Goal: Information Seeking & Learning: Learn about a topic

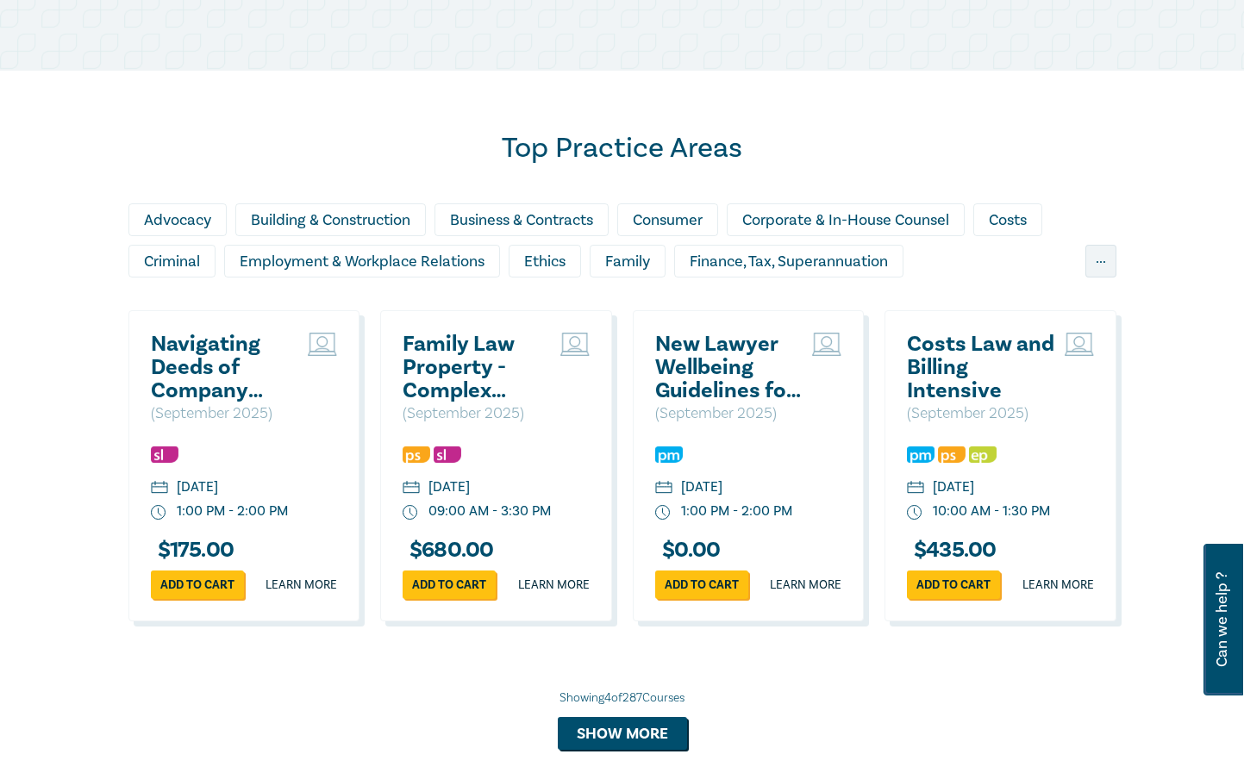
scroll to position [1379, 0]
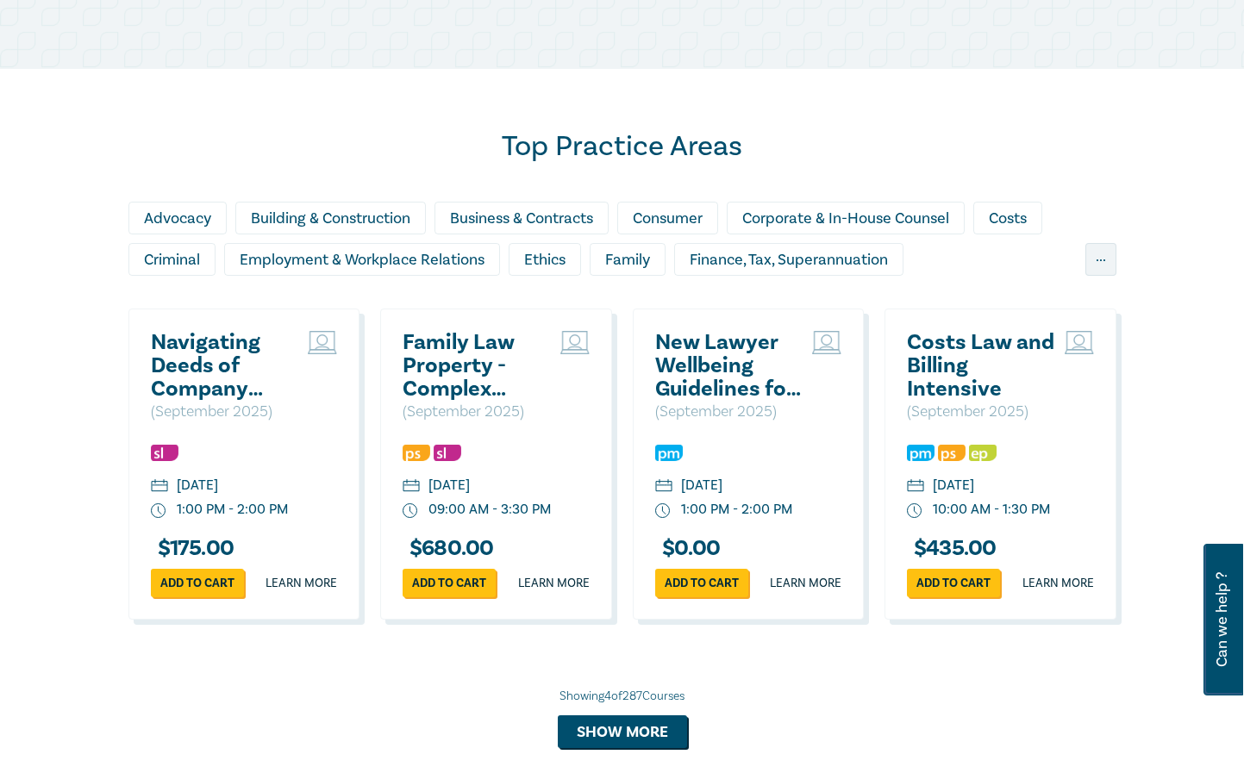
click at [725, 377] on h2 "New Lawyer Wellbeing Guidelines for Legal Workplaces" at bounding box center [729, 366] width 149 height 70
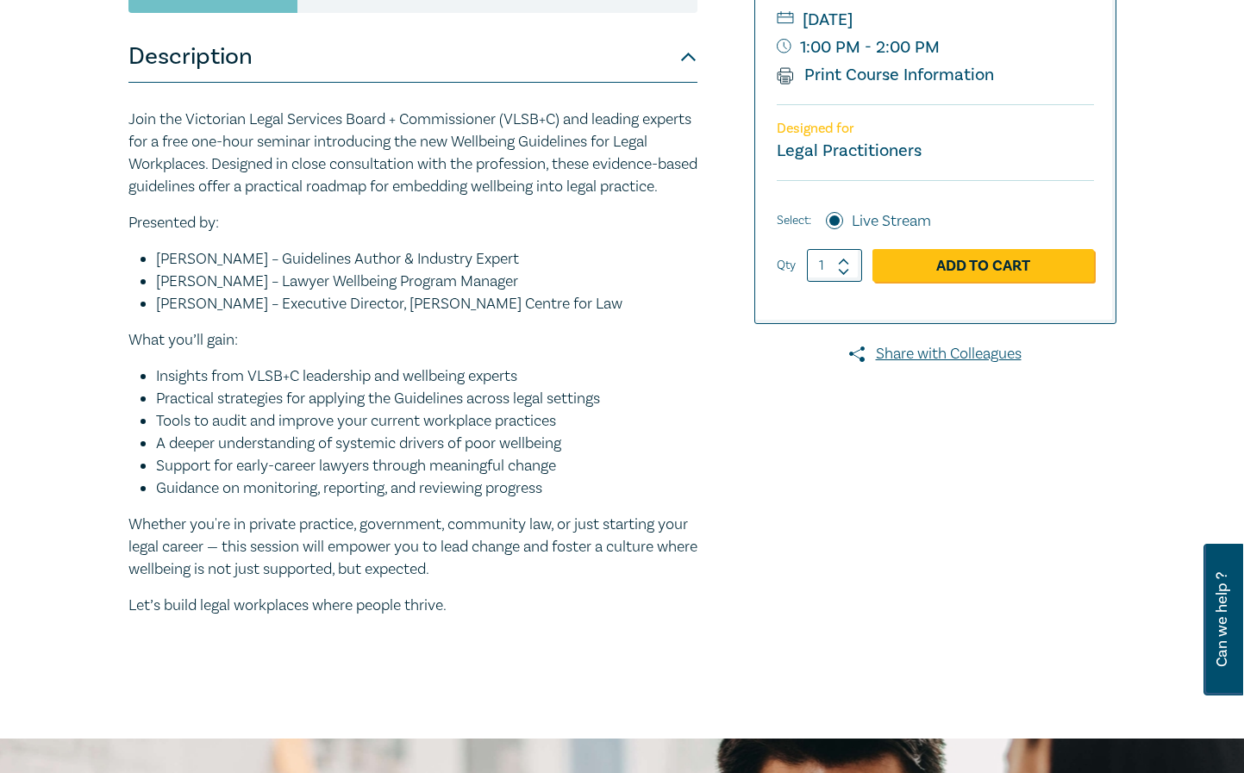
scroll to position [431, 0]
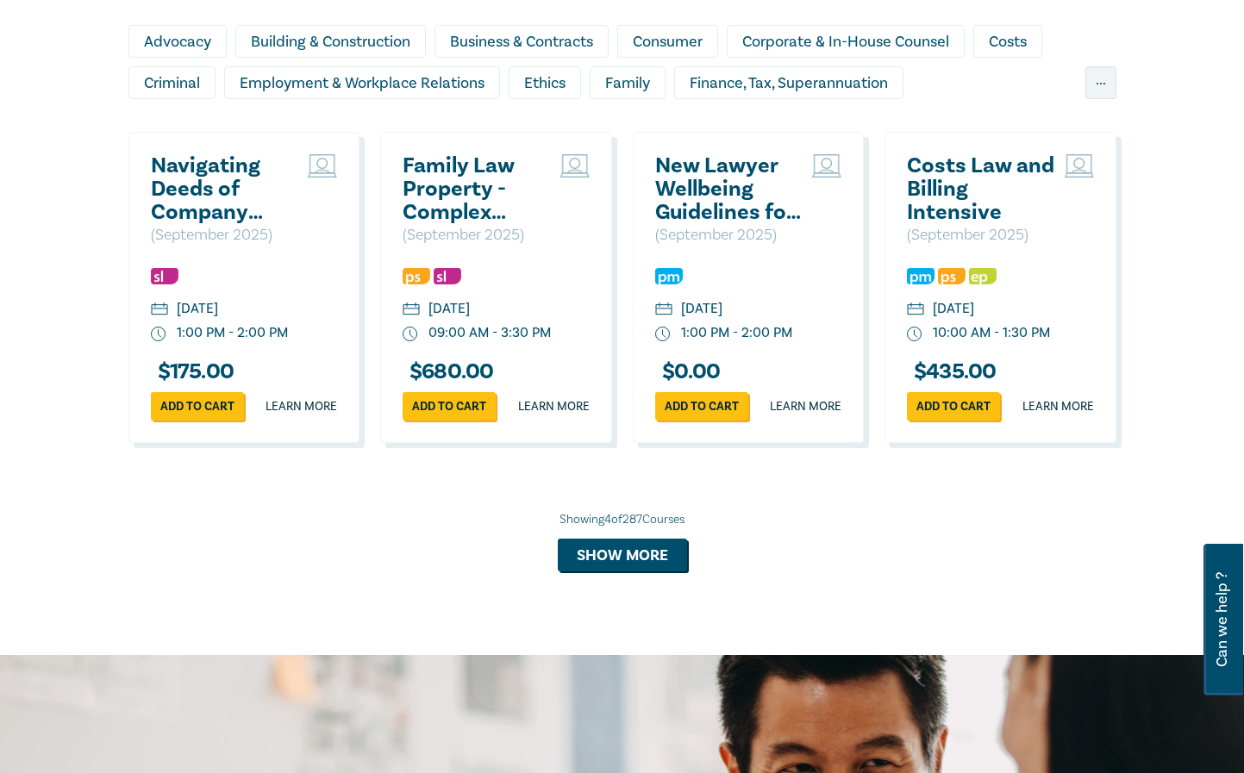
scroll to position [1557, 0]
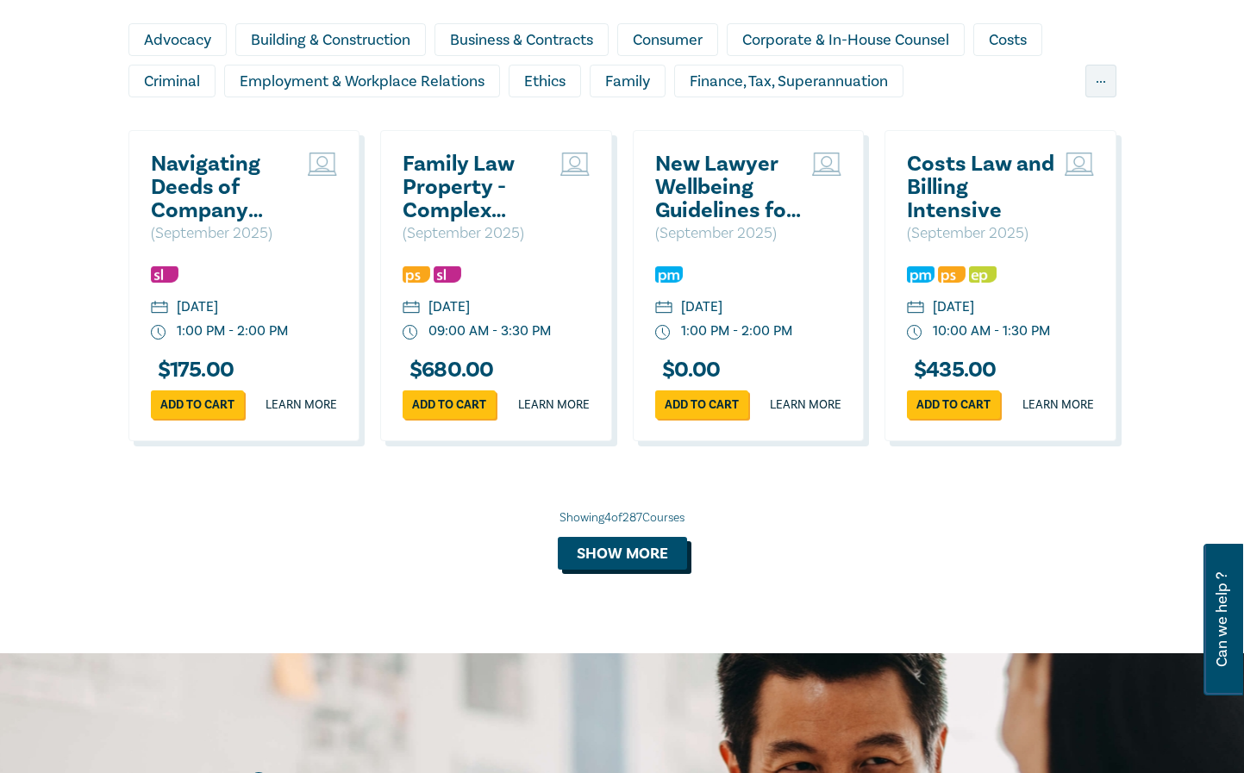
click at [601, 570] on button "Show more" at bounding box center [622, 553] width 129 height 33
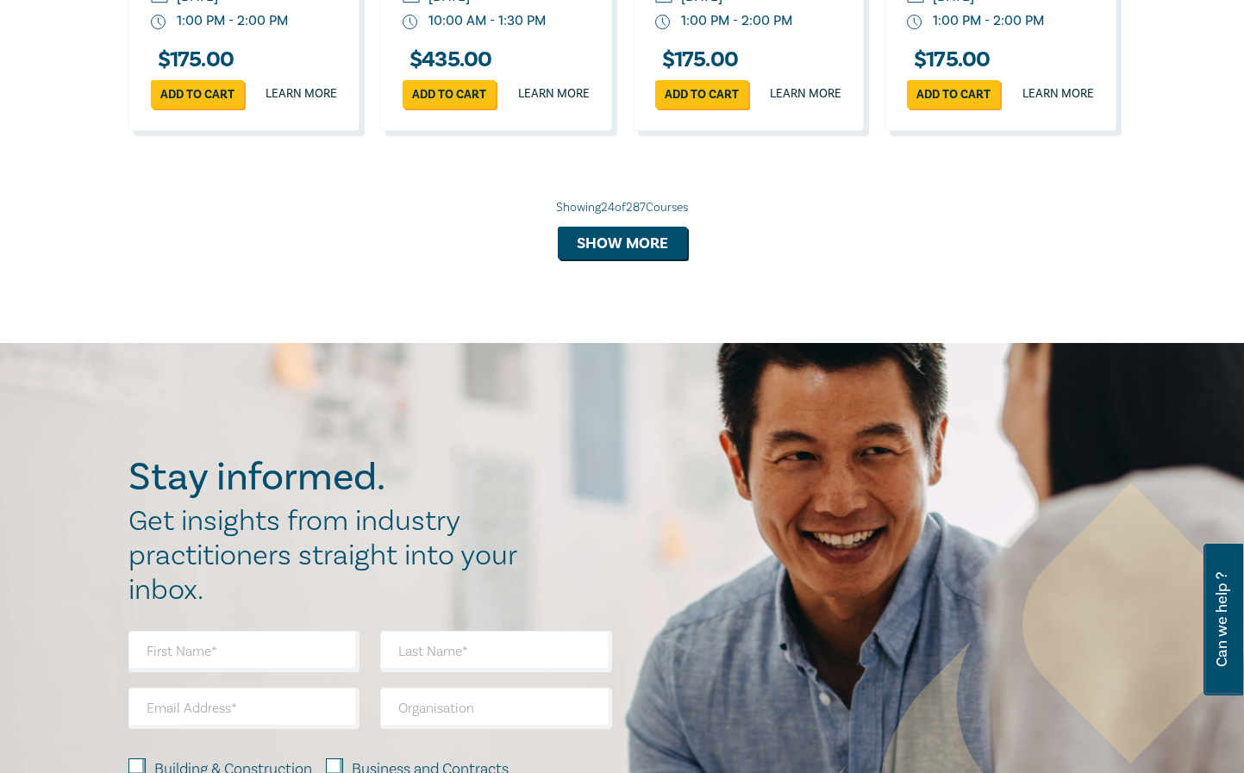
scroll to position [3540, 0]
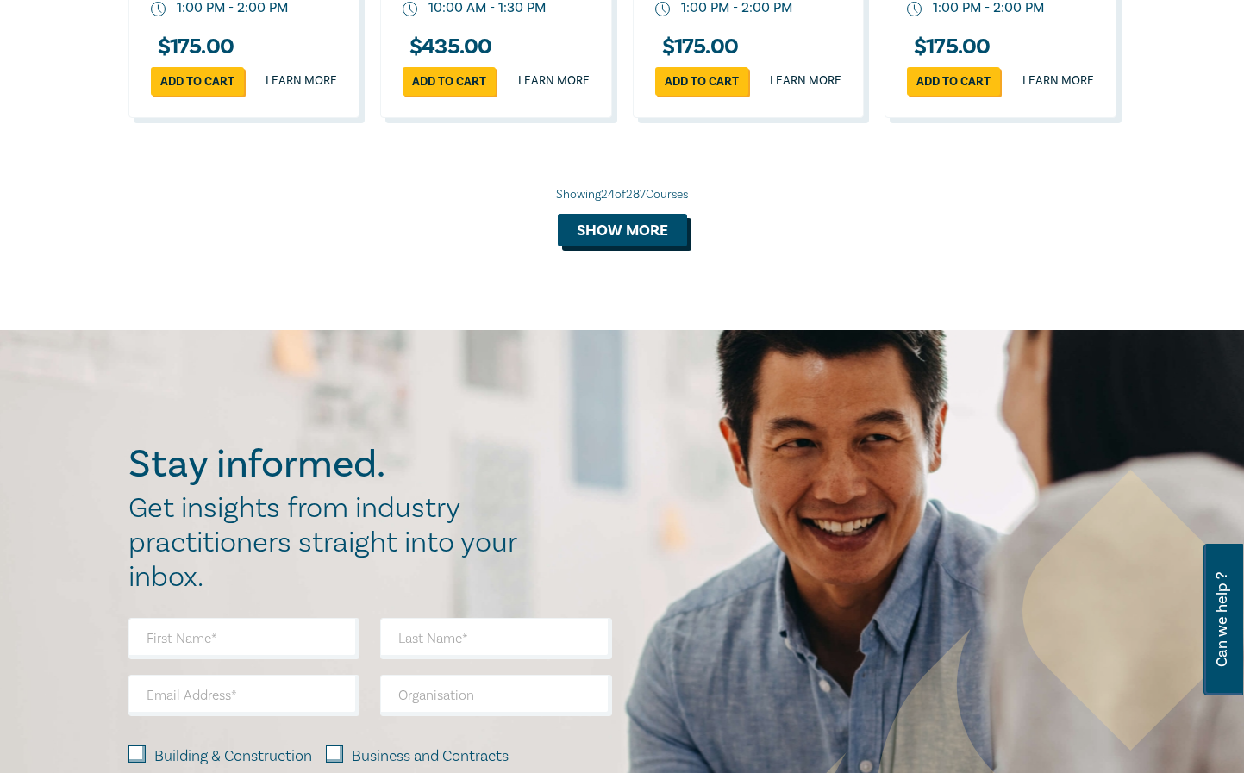
click at [620, 246] on button "Show more" at bounding box center [622, 230] width 129 height 33
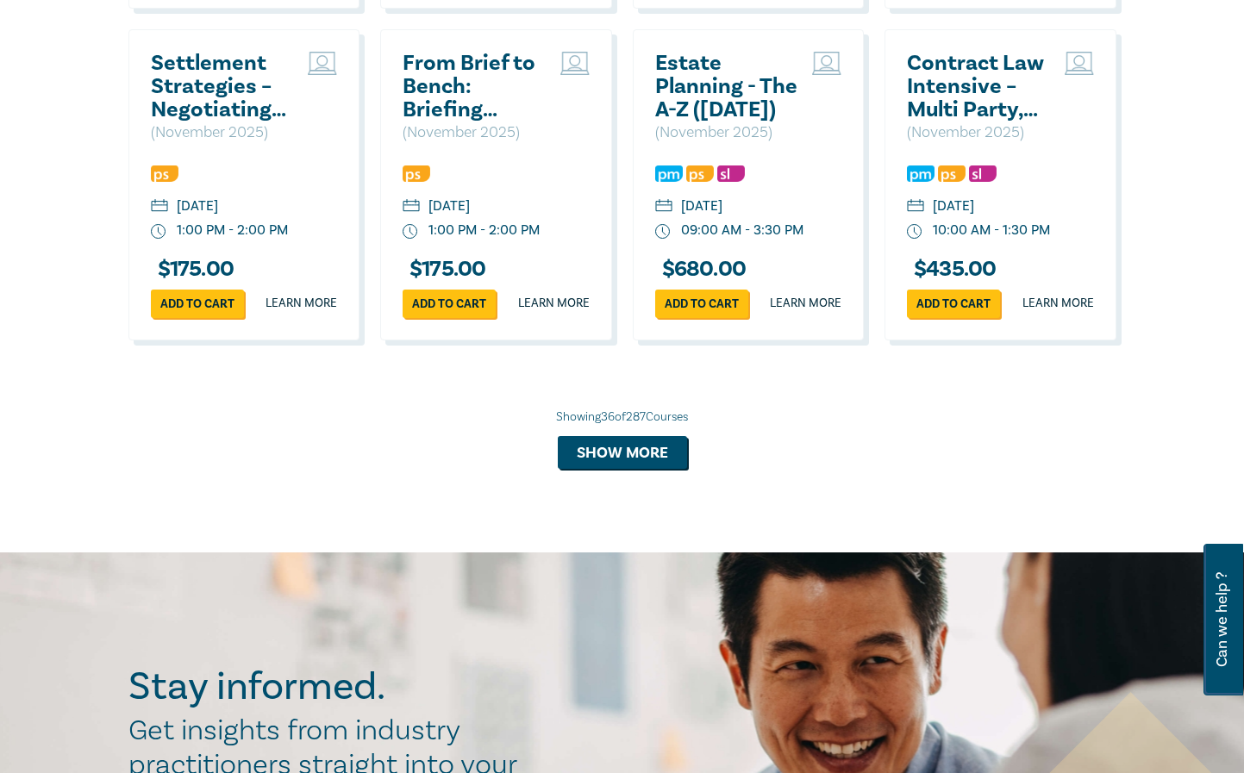
scroll to position [4315, 0]
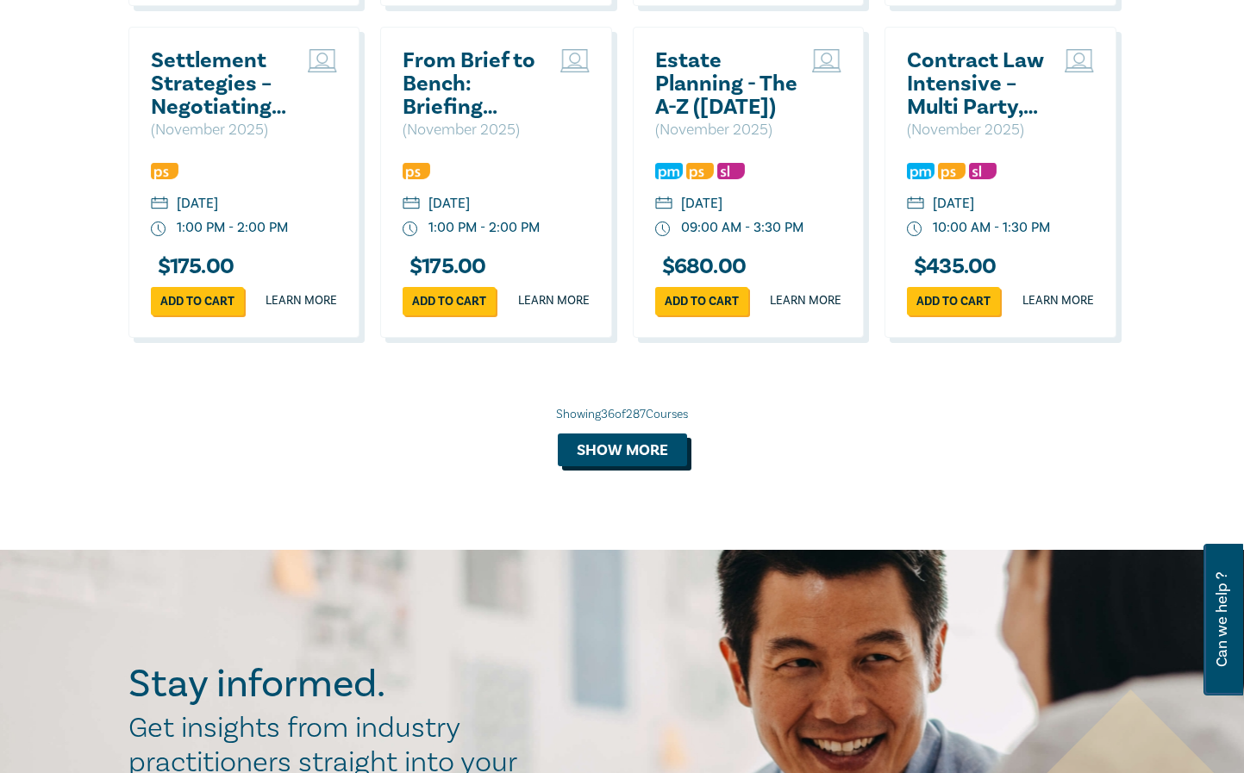
click at [607, 466] on button "Show more" at bounding box center [622, 450] width 129 height 33
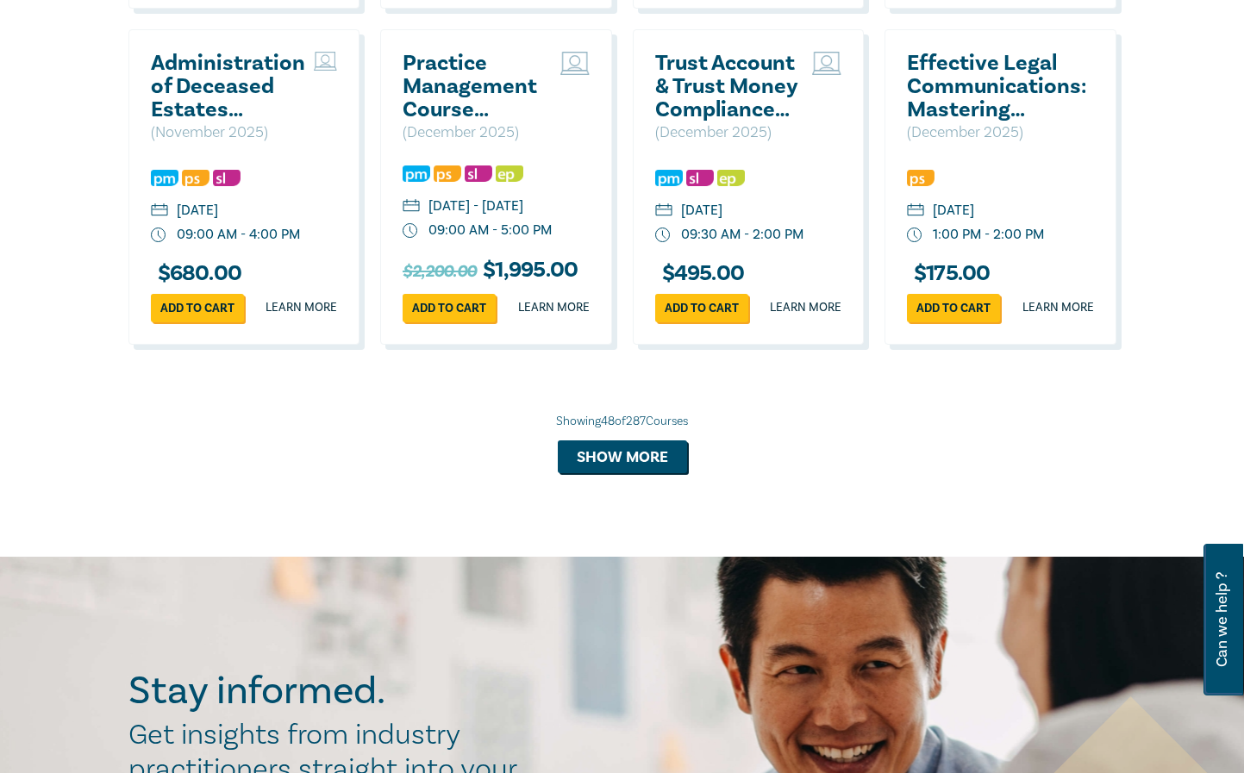
scroll to position [5350, 0]
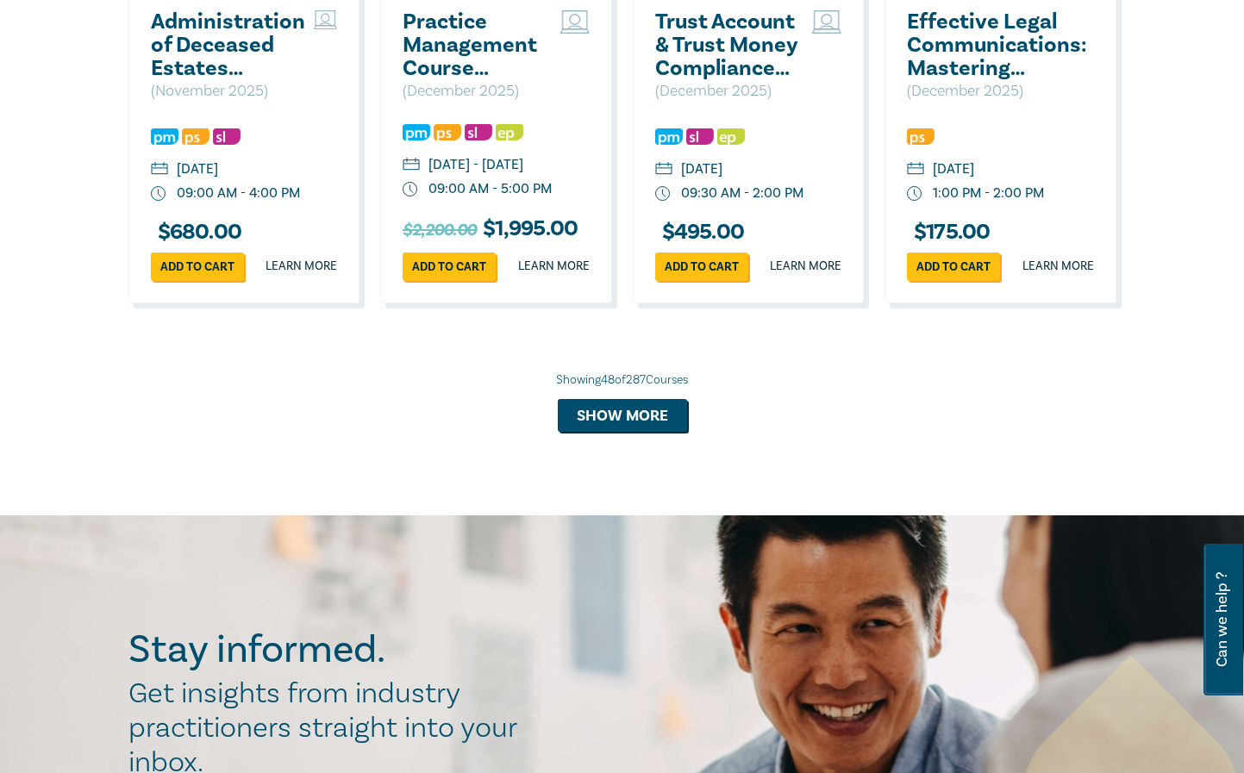
click at [686, 80] on h2 "Trust Account & Trust Money Compliance Intensive" at bounding box center [729, 45] width 149 height 70
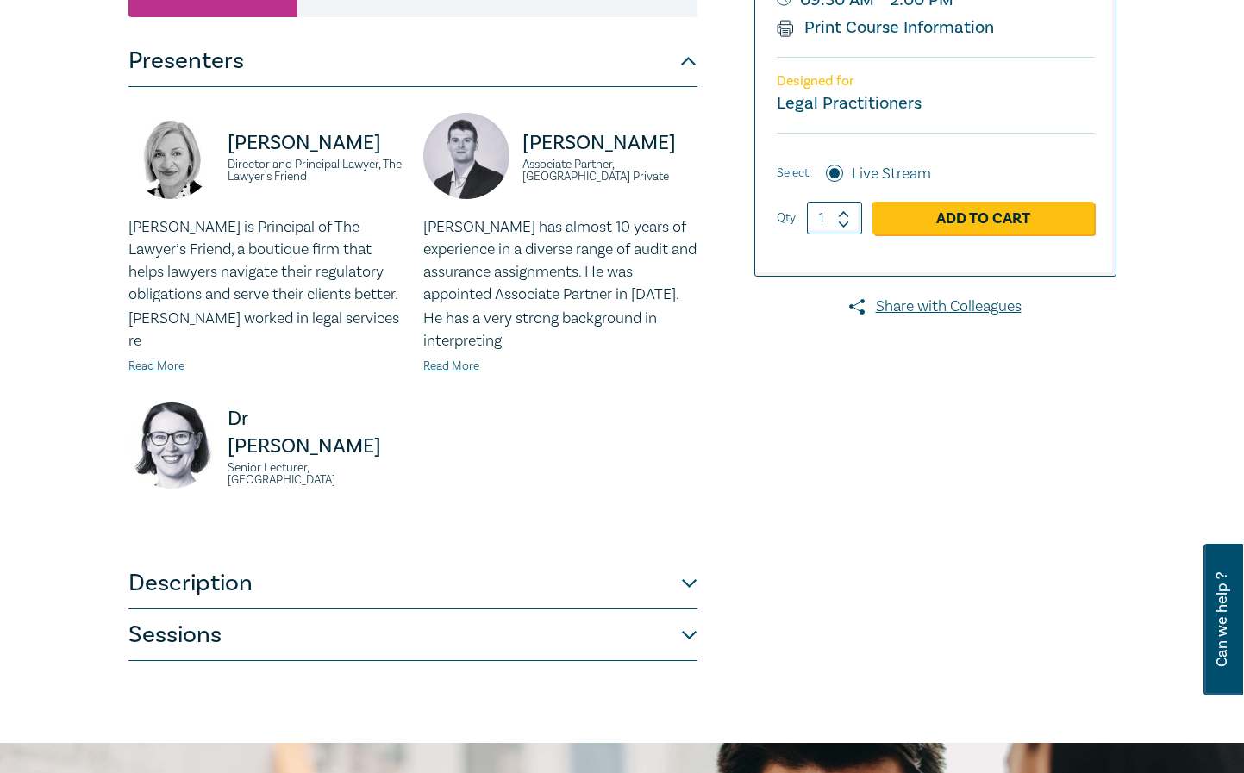
scroll to position [517, 0]
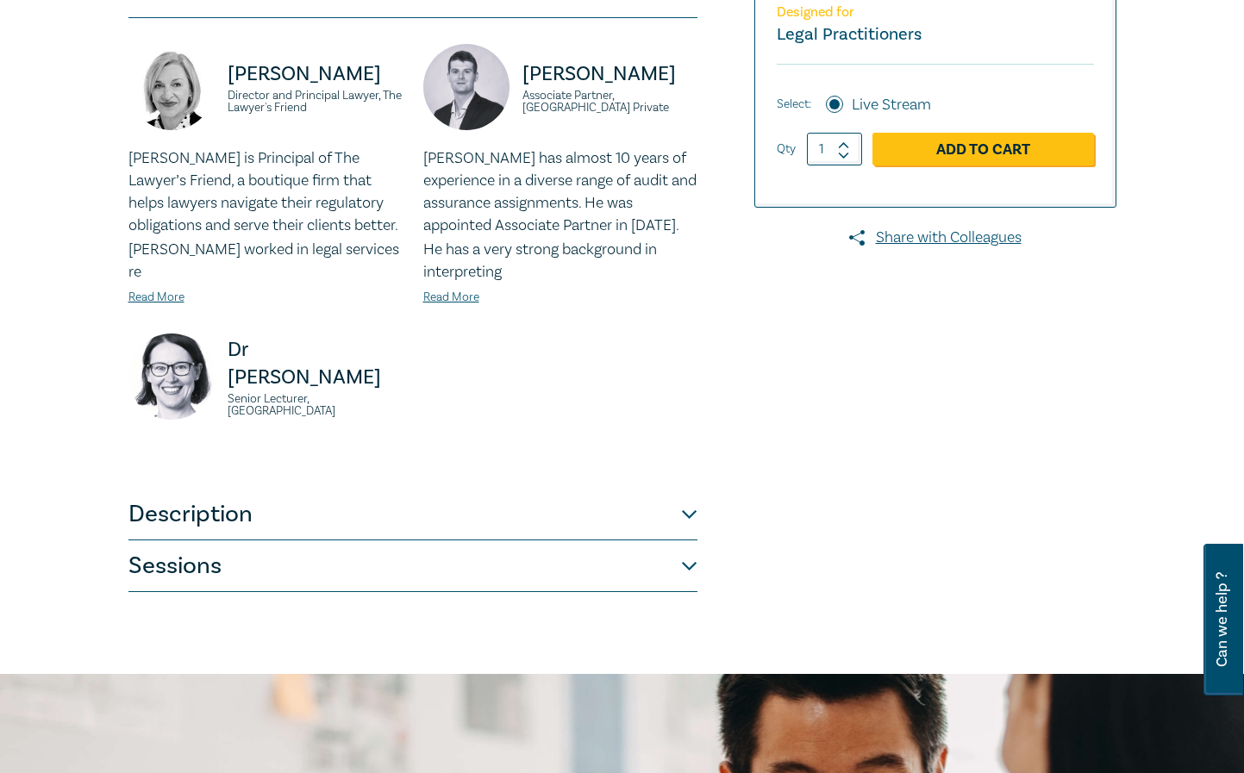
click at [689, 515] on button "Description" at bounding box center [412, 515] width 569 height 52
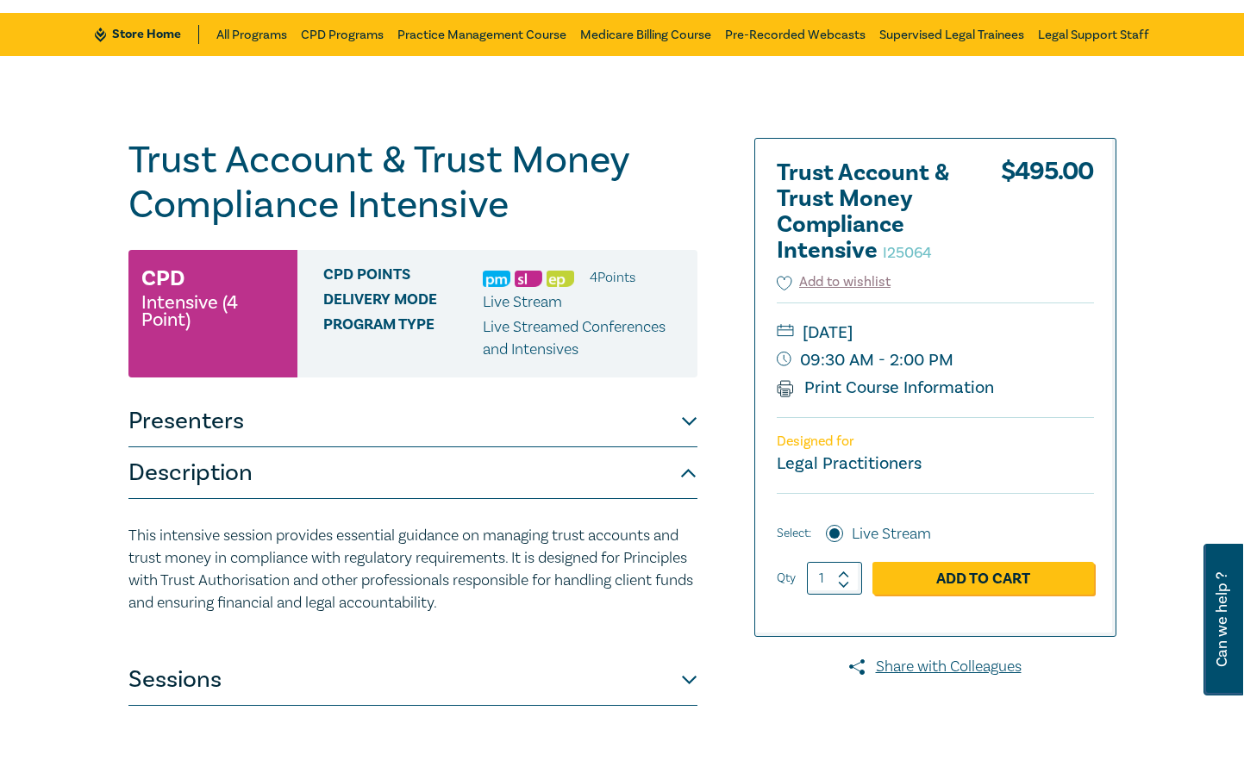
scroll to position [0, 0]
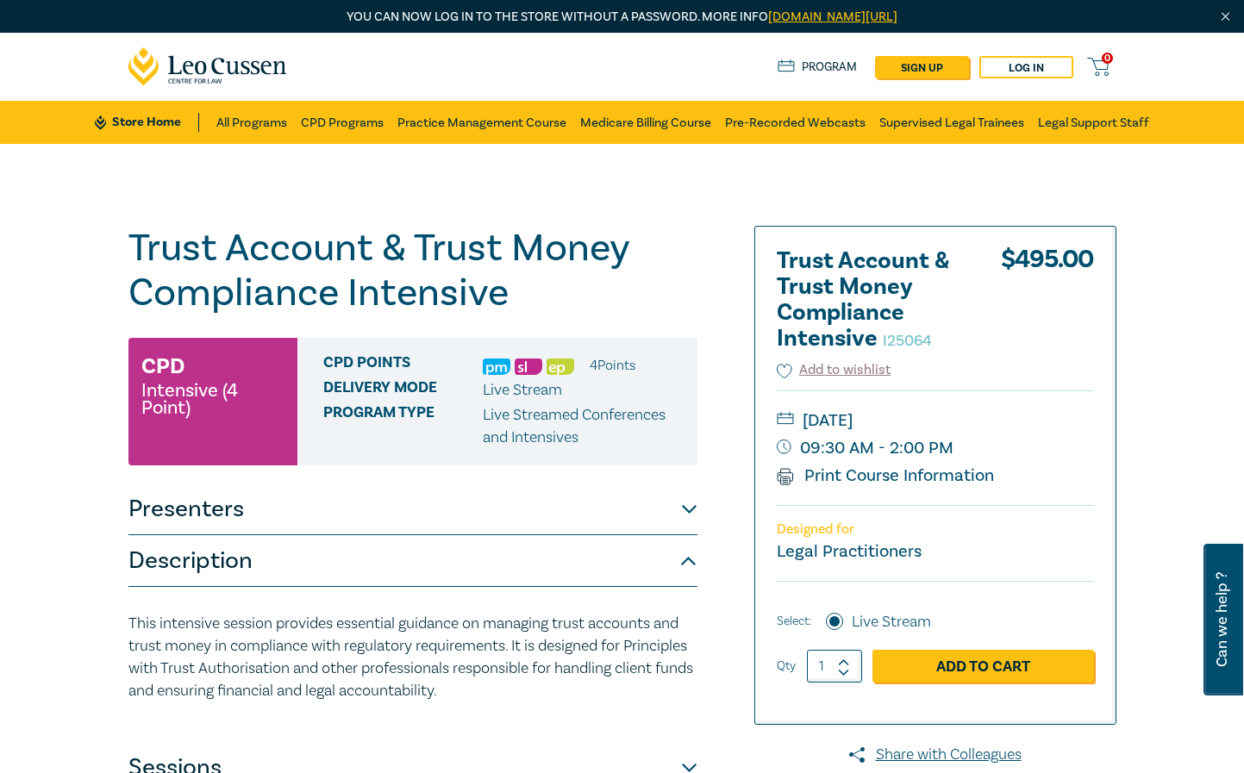
click at [684, 558] on button "Description" at bounding box center [412, 561] width 569 height 52
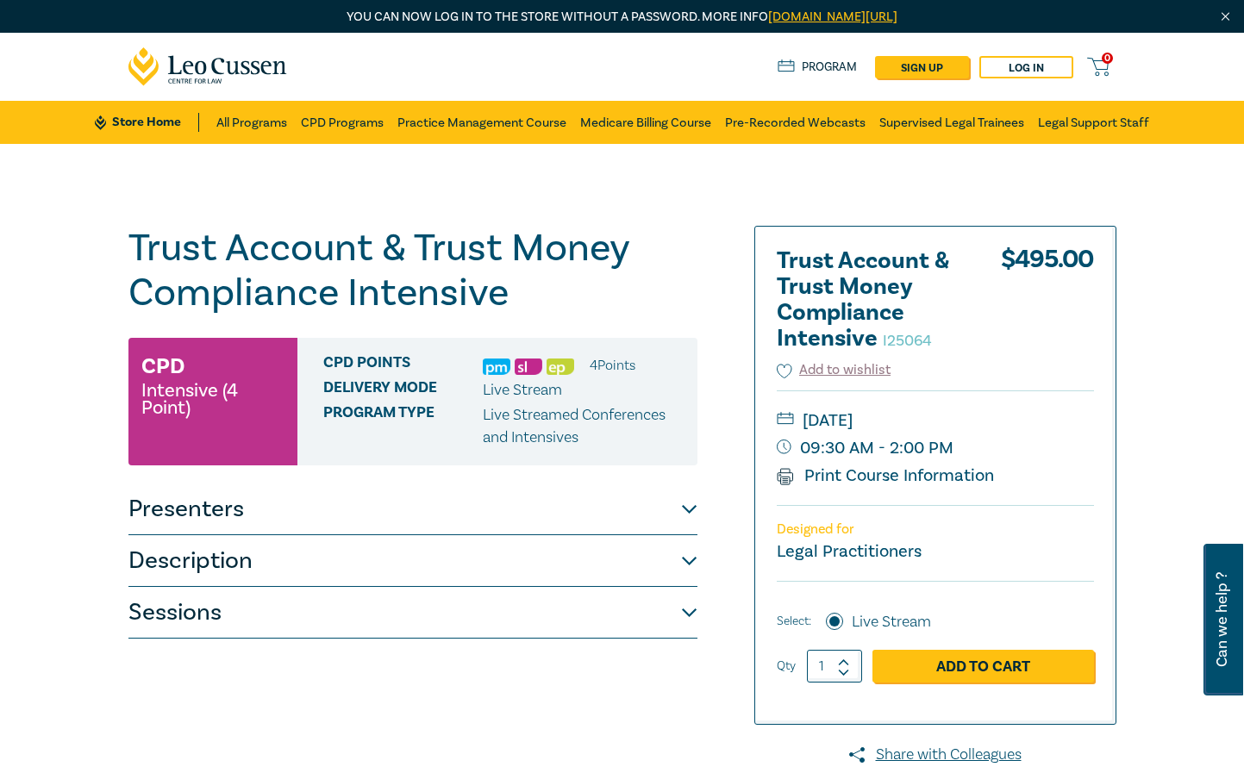
click at [689, 604] on button "Sessions" at bounding box center [412, 613] width 569 height 52
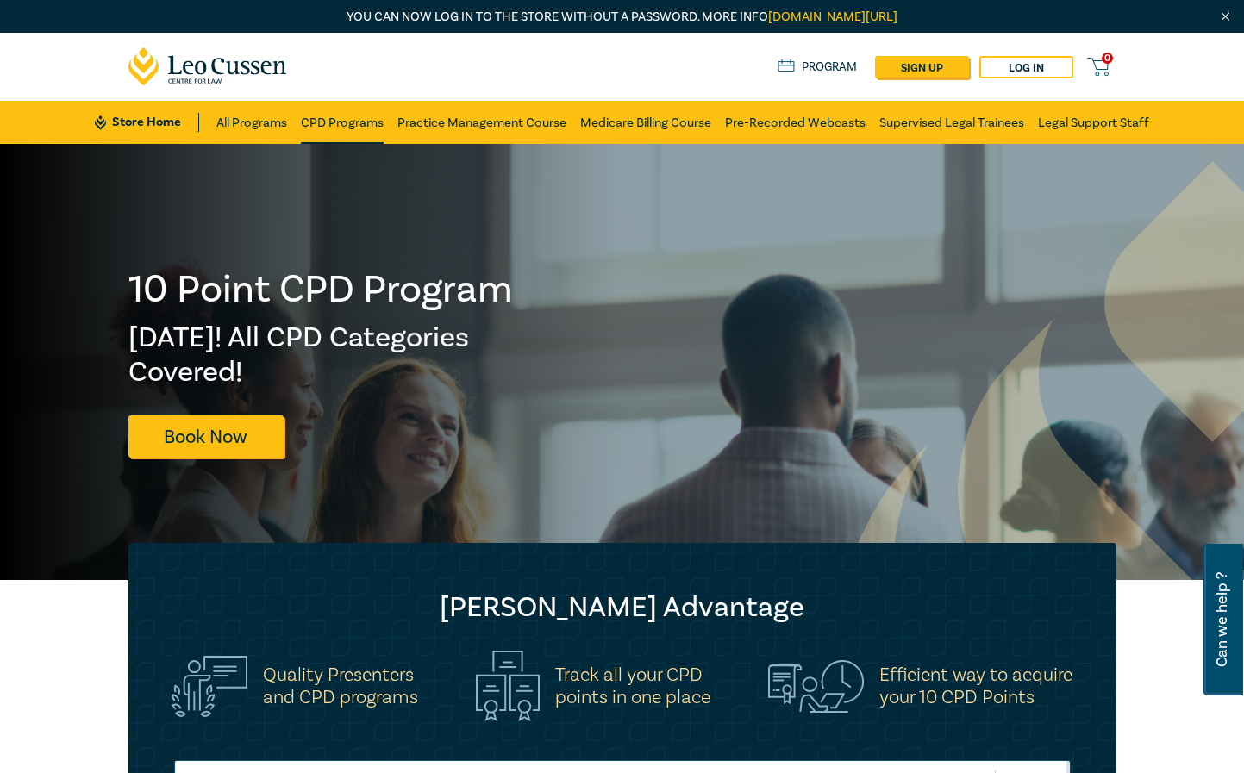
click at [340, 121] on link "CPD Programs" at bounding box center [342, 122] width 83 height 43
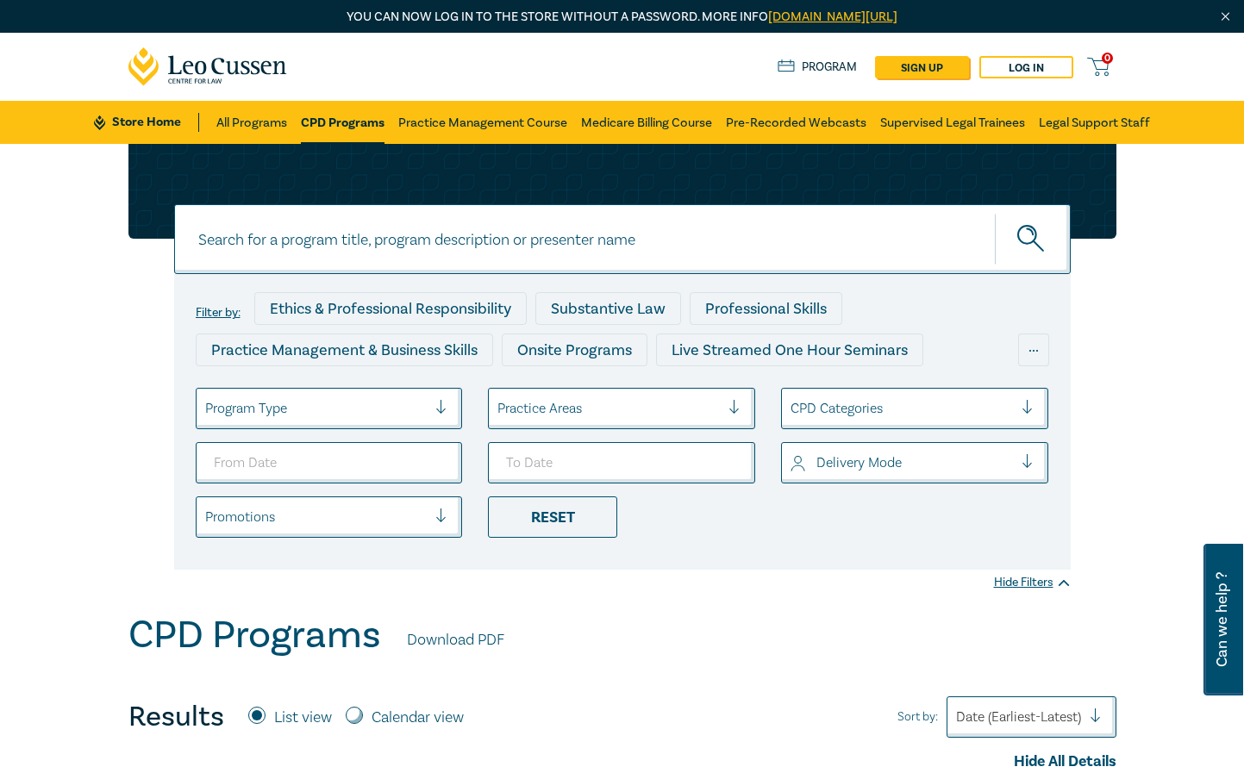
click at [440, 406] on div at bounding box center [448, 408] width 26 height 17
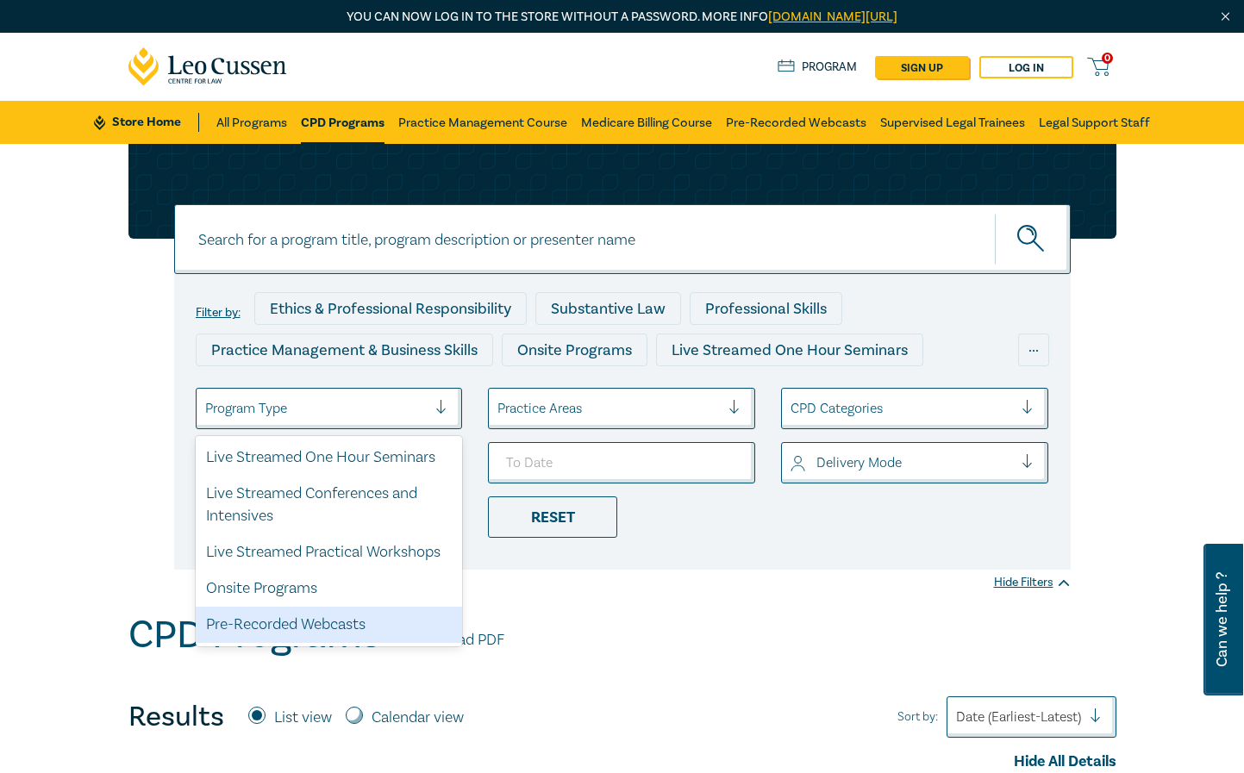
click at [351, 622] on div "Pre-Recorded Webcasts" at bounding box center [329, 625] width 267 height 36
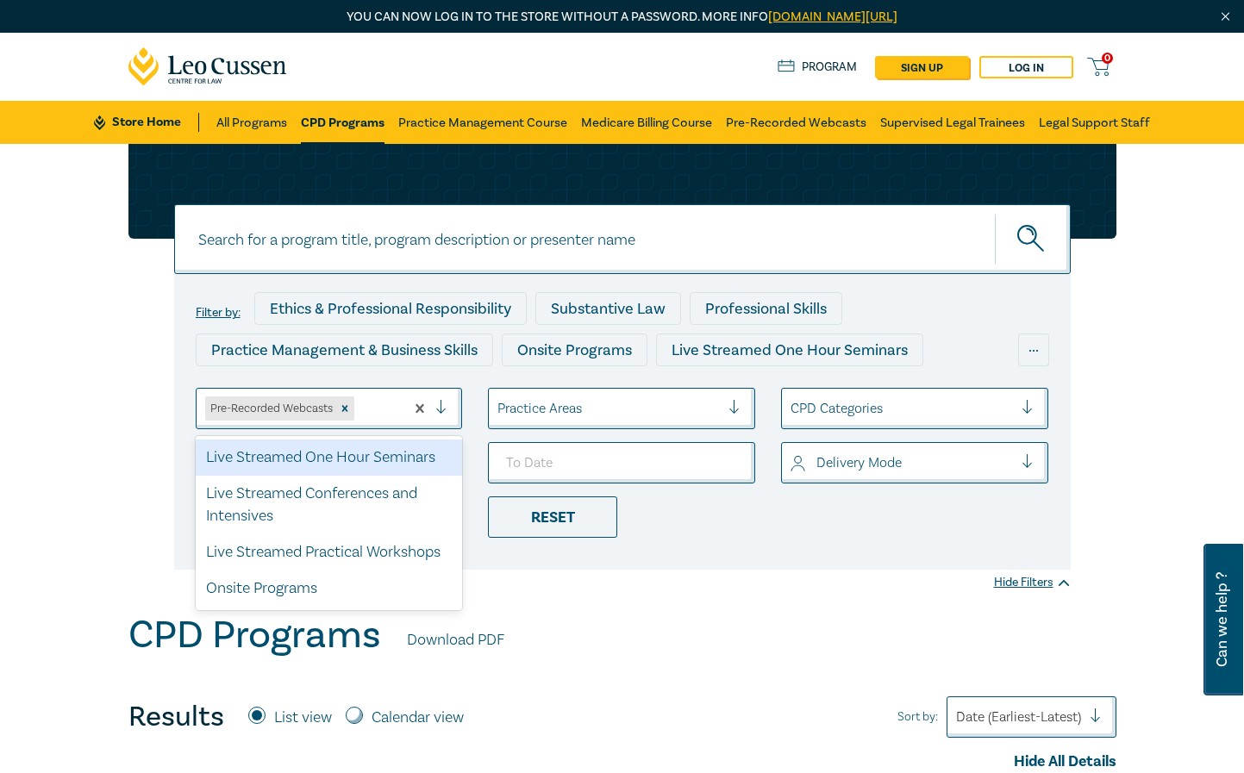
click at [449, 401] on div at bounding box center [448, 408] width 26 height 17
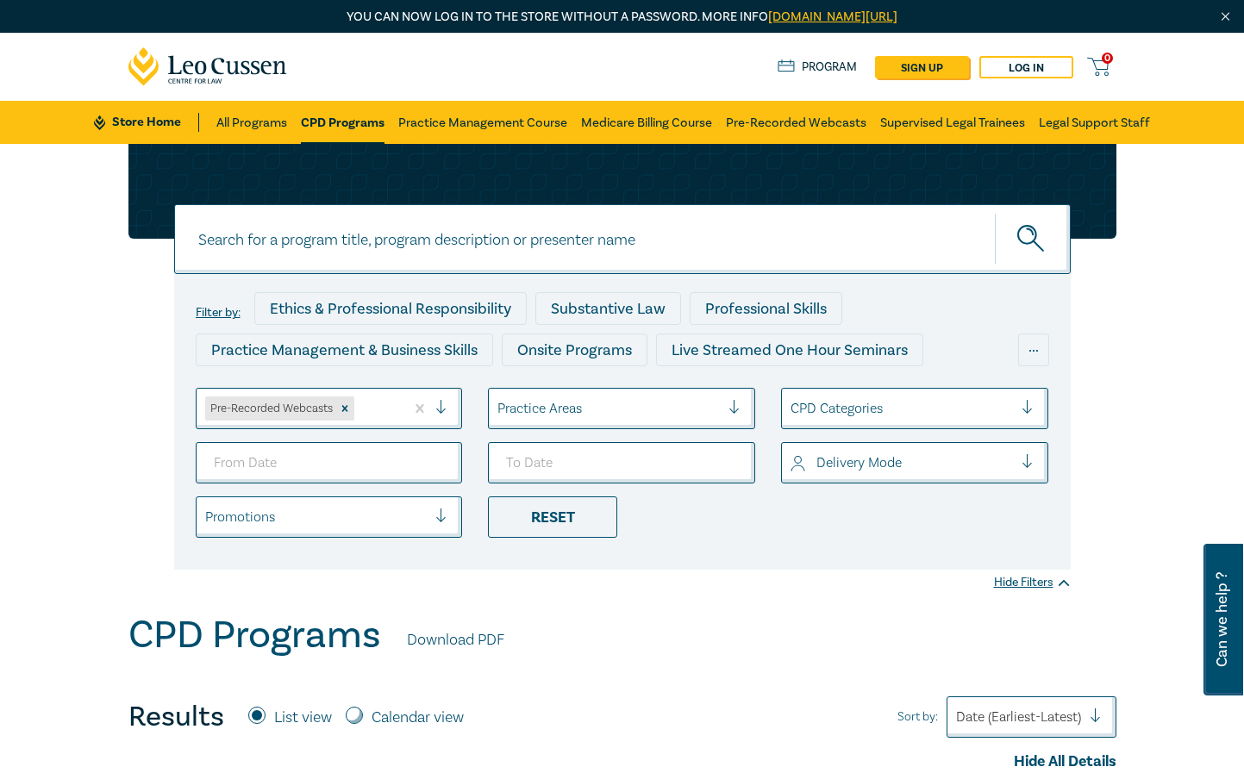
click at [45, 415] on div "Filter by: Ethics & Professional Responsibility Substantive Law Professional Sk…" at bounding box center [622, 378] width 1244 height 469
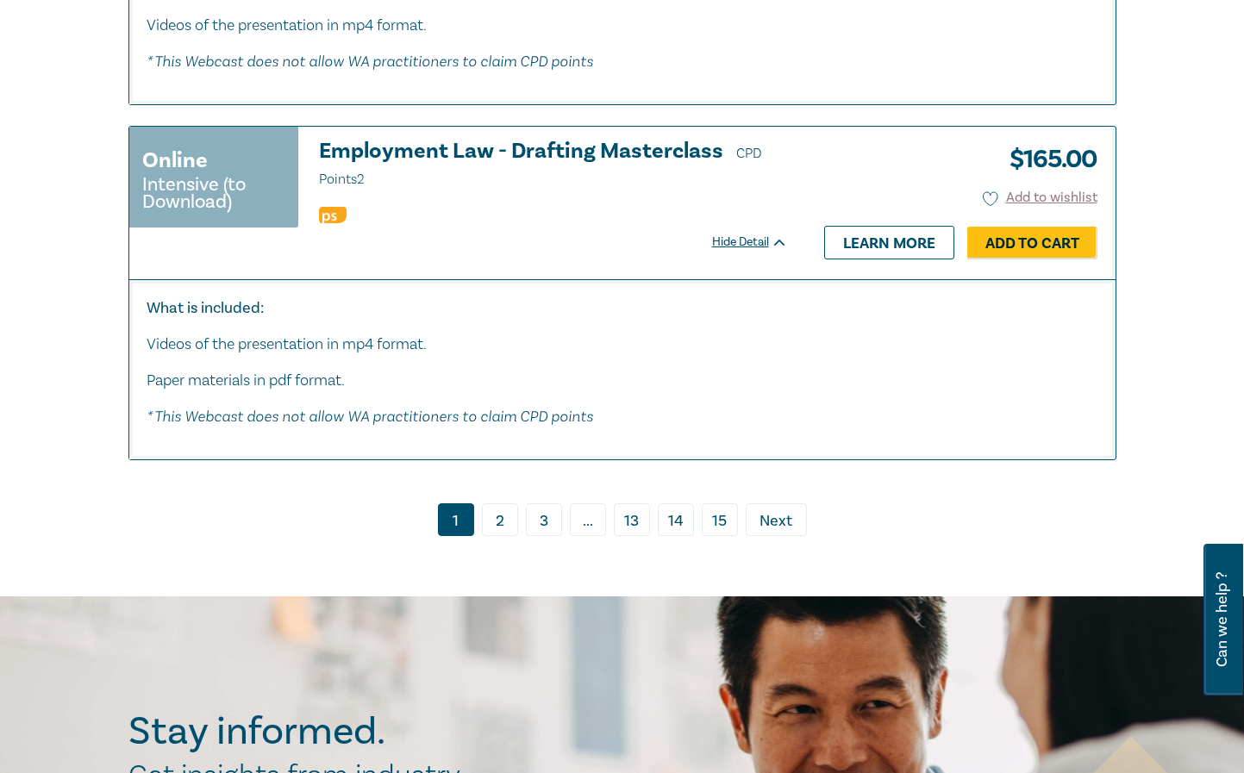
scroll to position [9480, 0]
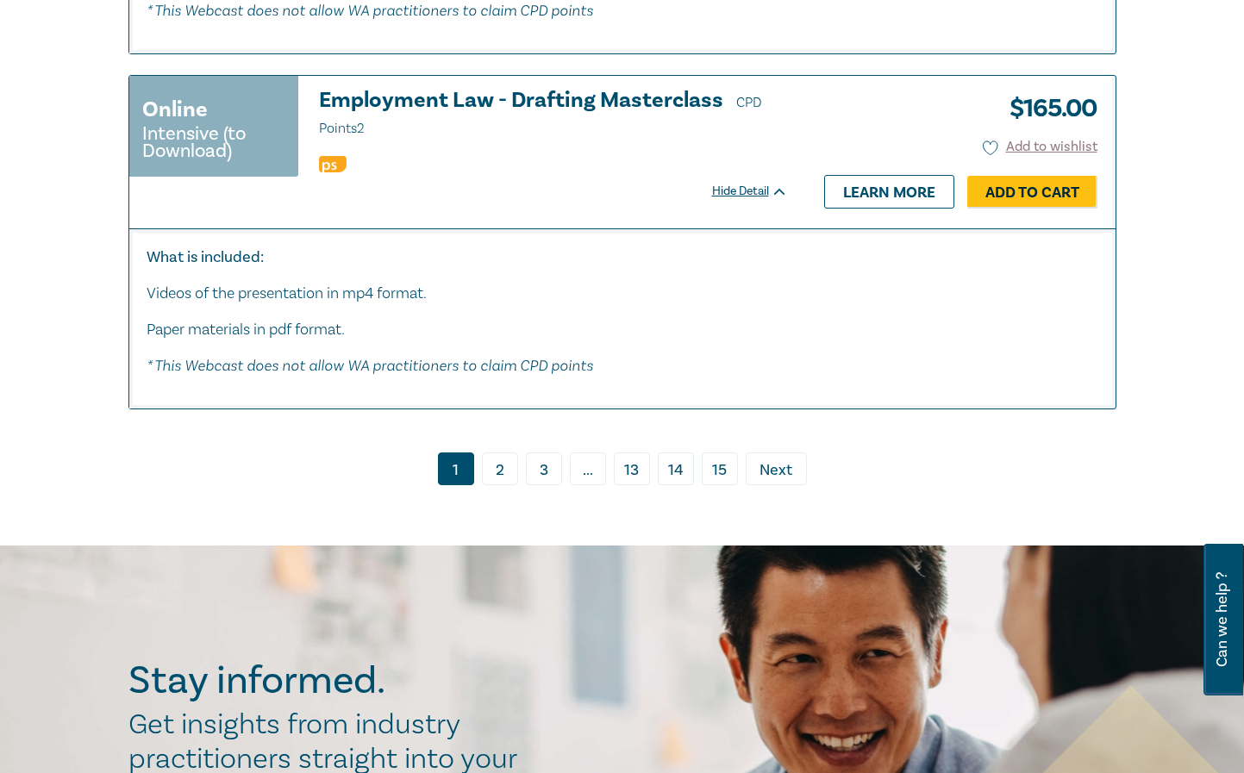
click at [503, 471] on link "2" at bounding box center [500, 468] width 36 height 33
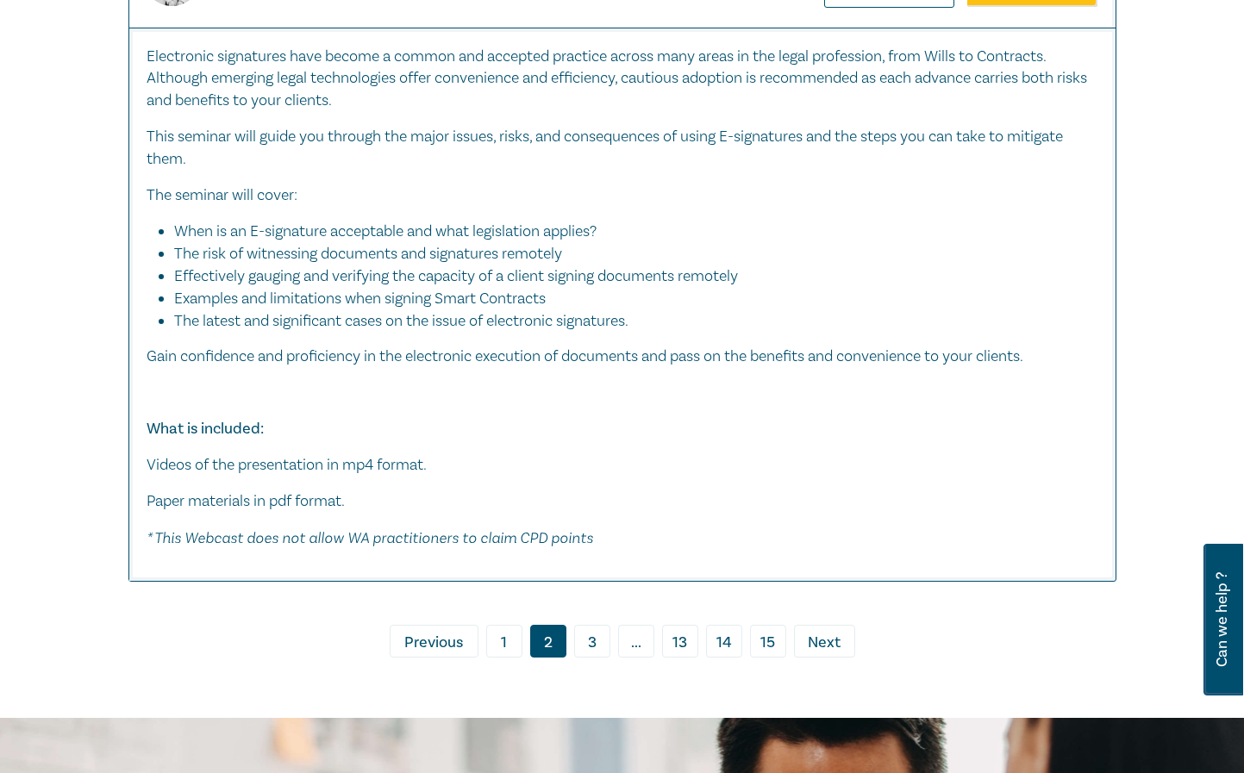
scroll to position [8015, 0]
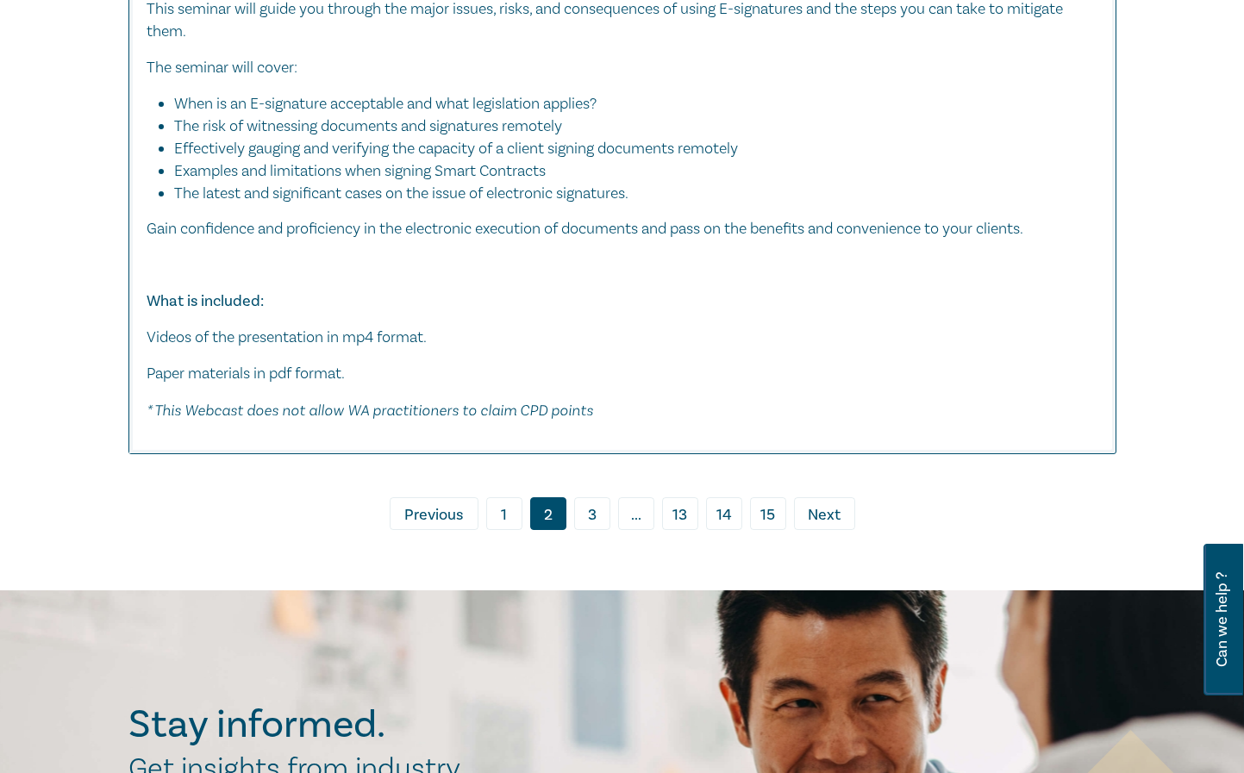
click at [590, 510] on link "3" at bounding box center [592, 513] width 36 height 33
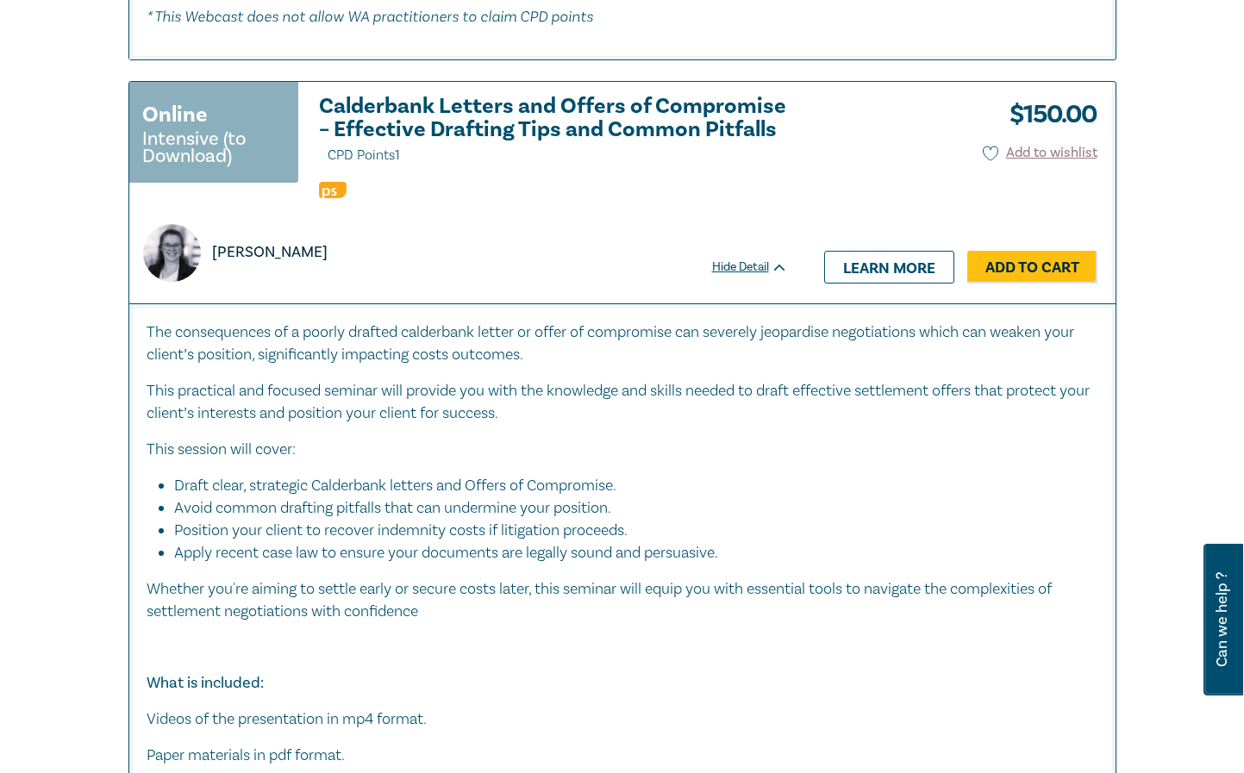
scroll to position [10342, 0]
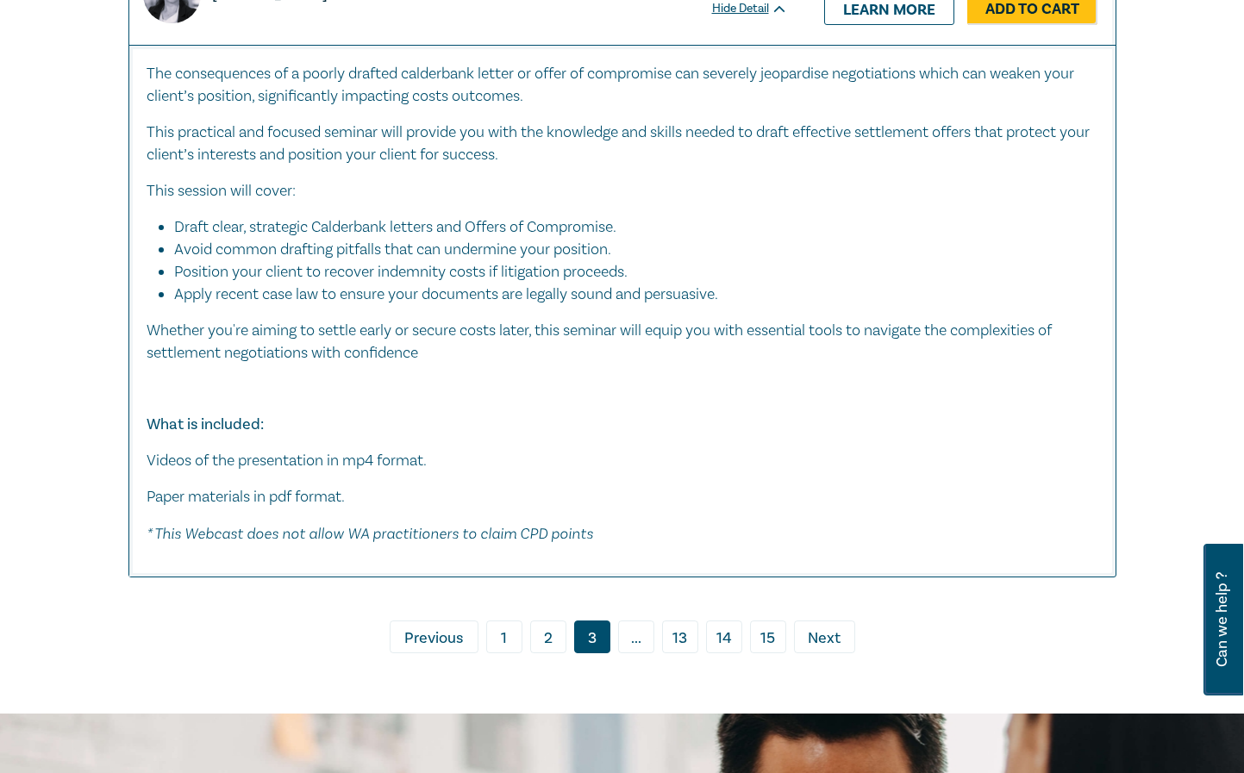
click at [826, 639] on span "Next" at bounding box center [824, 638] width 33 height 22
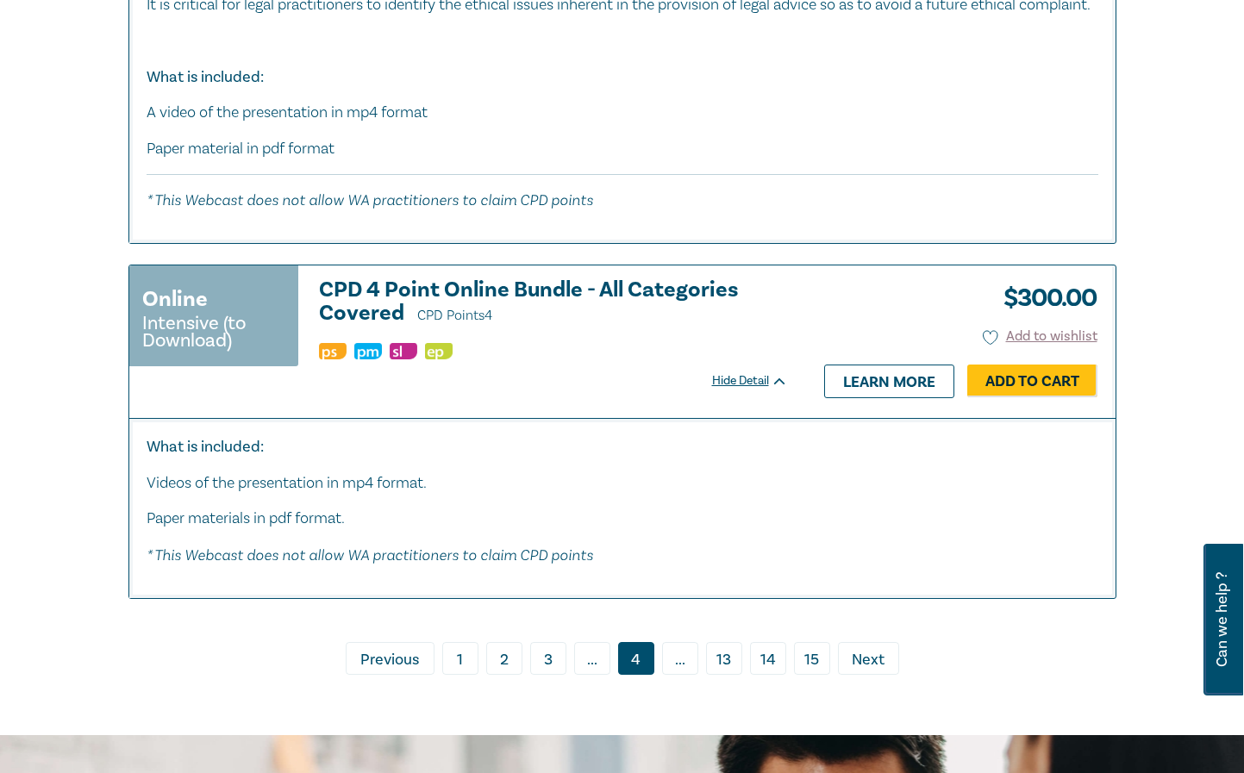
scroll to position [9136, 0]
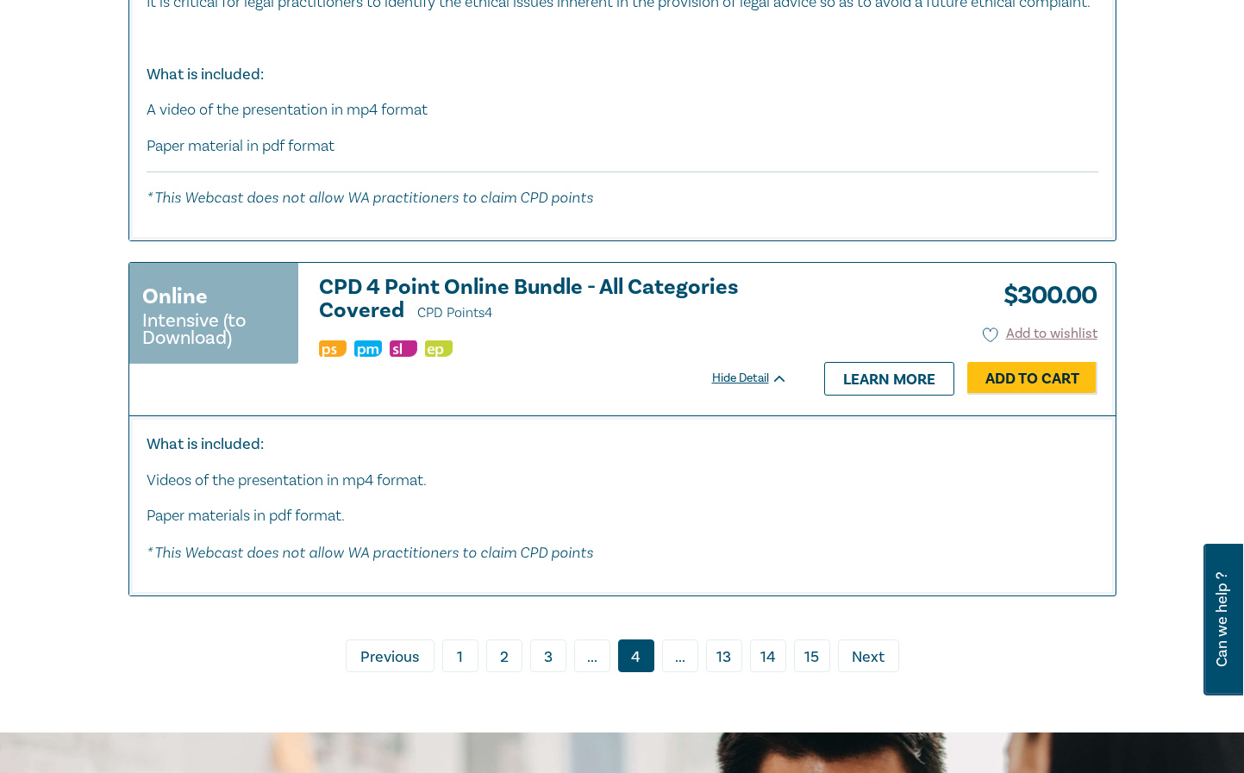
click at [877, 669] on span "Next" at bounding box center [868, 657] width 33 height 22
